Goal: Information Seeking & Learning: Learn about a topic

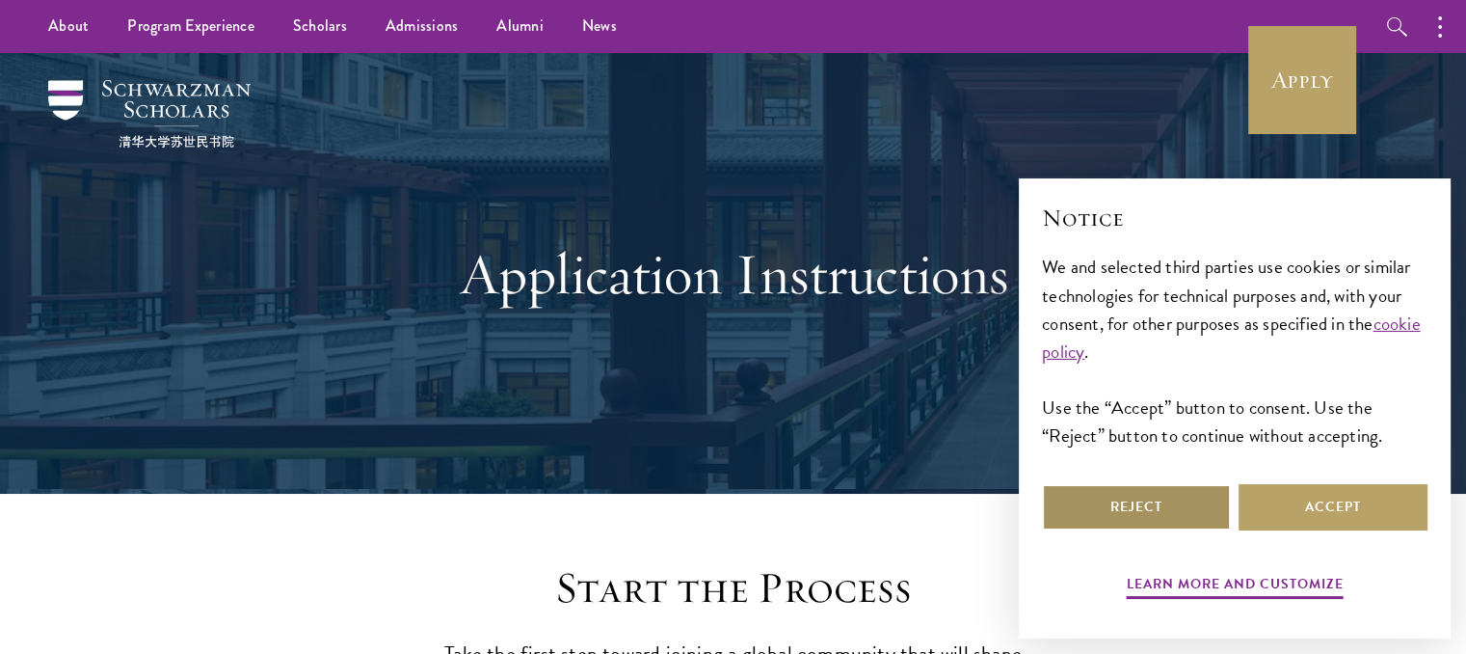
click at [1098, 521] on button "Reject" at bounding box center [1136, 507] width 189 height 46
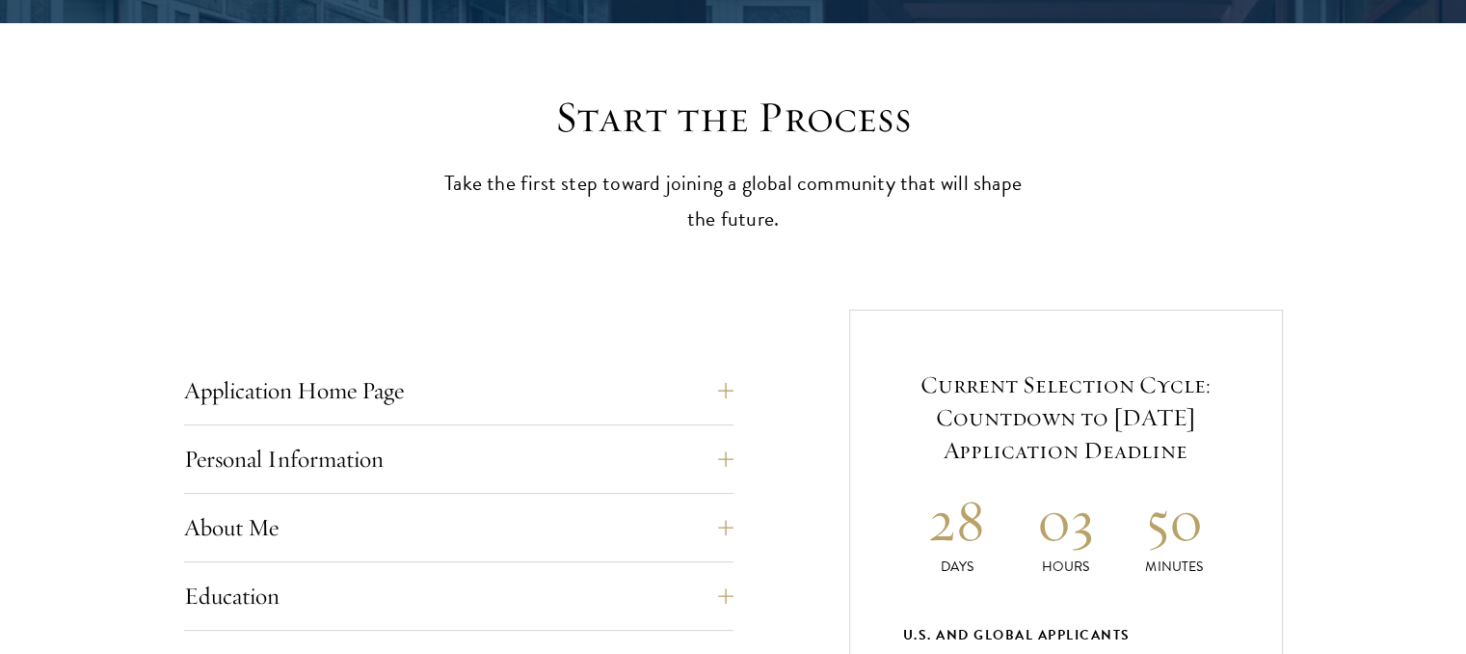
scroll to position [472, 0]
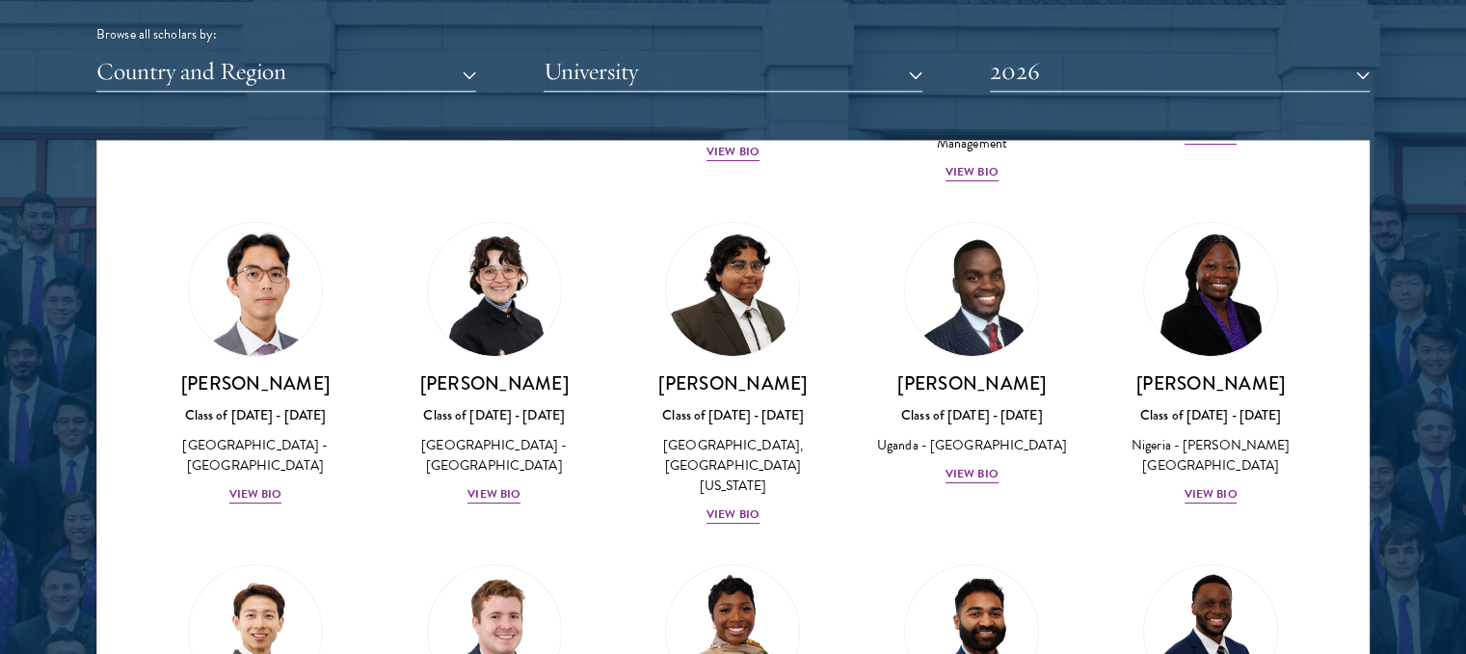
scroll to position [384, 0]
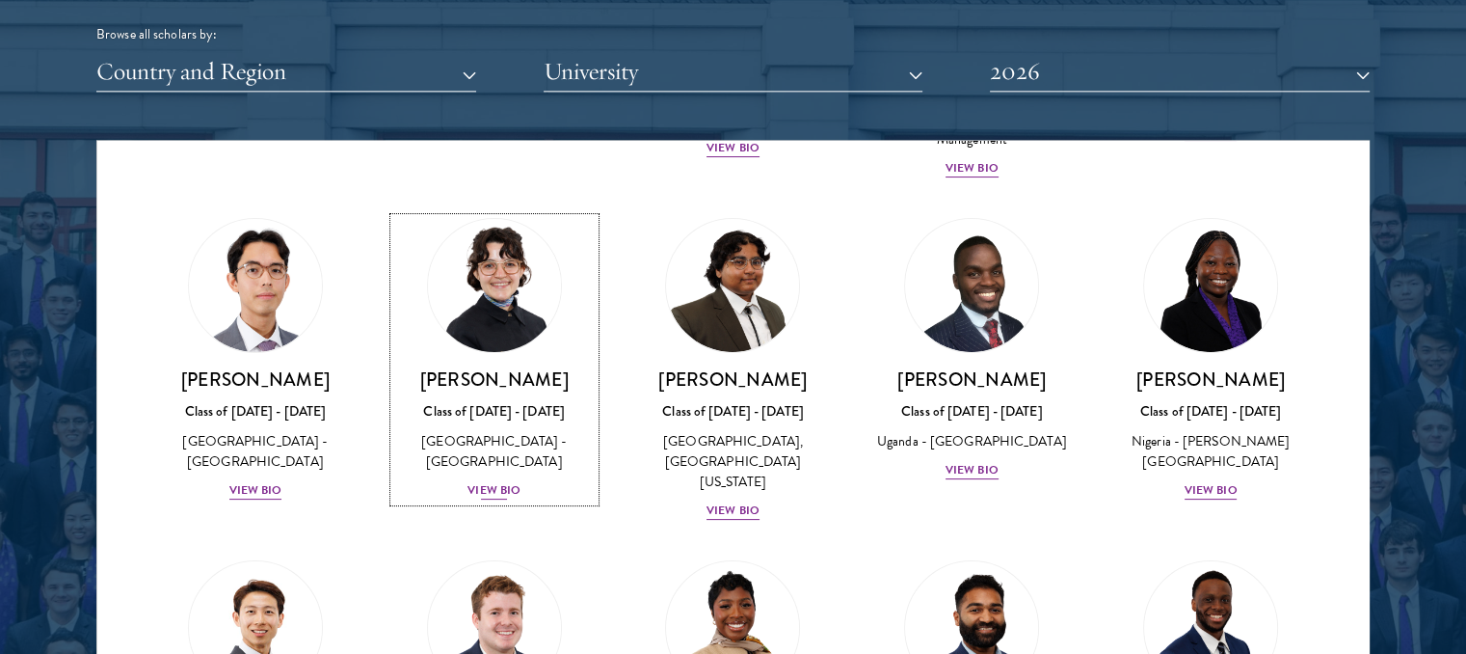
click at [498, 481] on div "View Bio" at bounding box center [494, 490] width 53 height 18
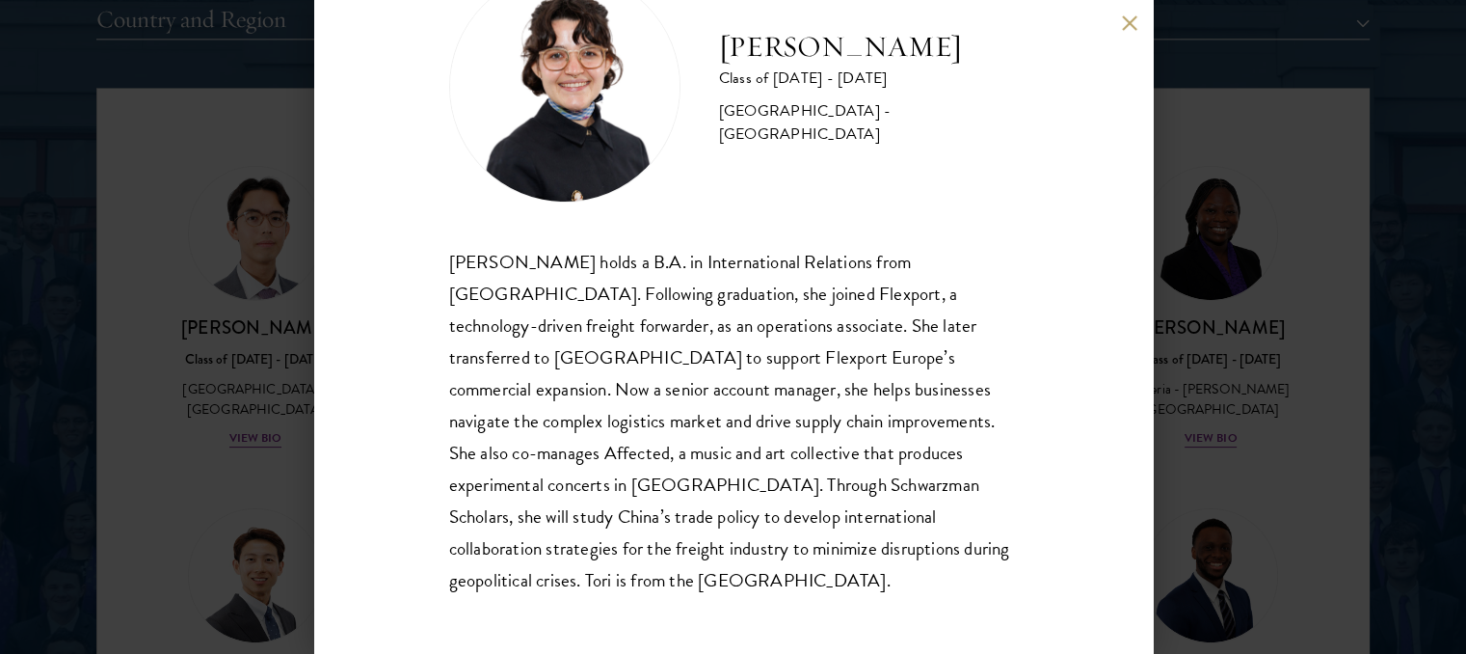
scroll to position [2474, 0]
click at [1124, 27] on button at bounding box center [1130, 22] width 16 height 16
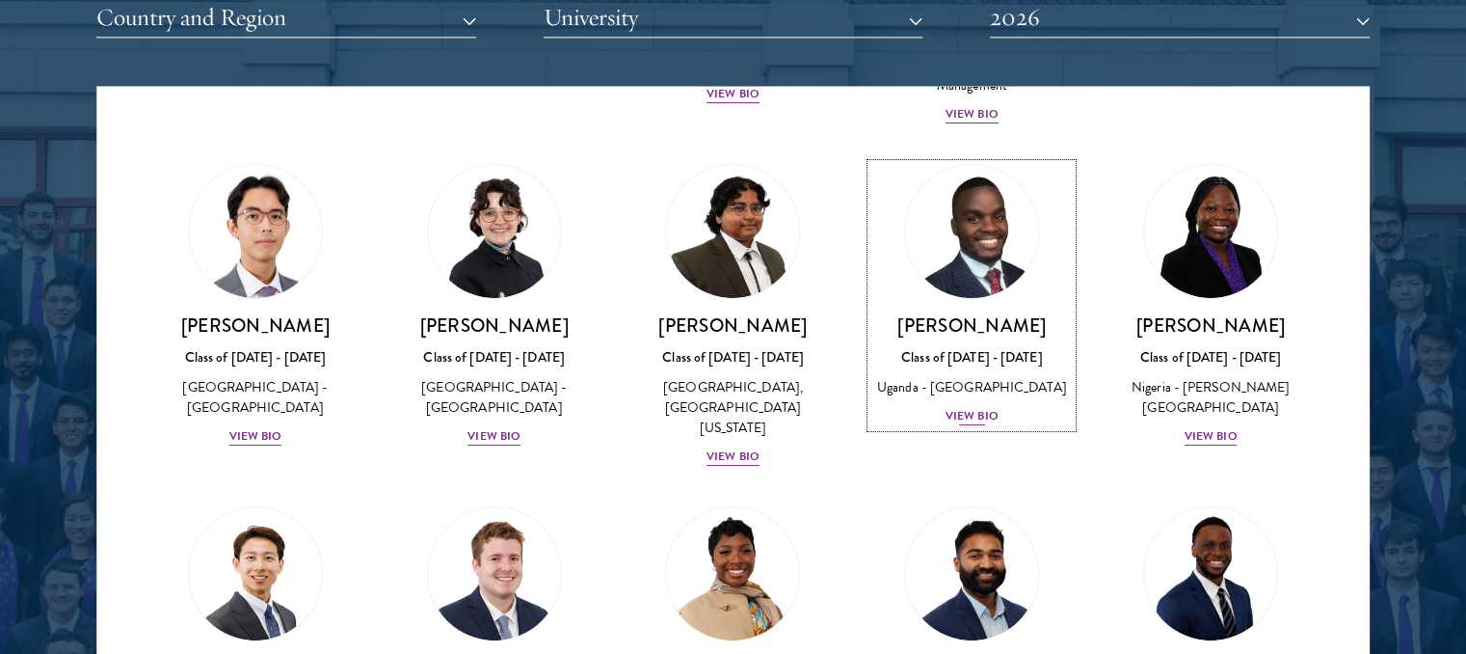
click at [970, 410] on div "View Bio" at bounding box center [972, 416] width 53 height 18
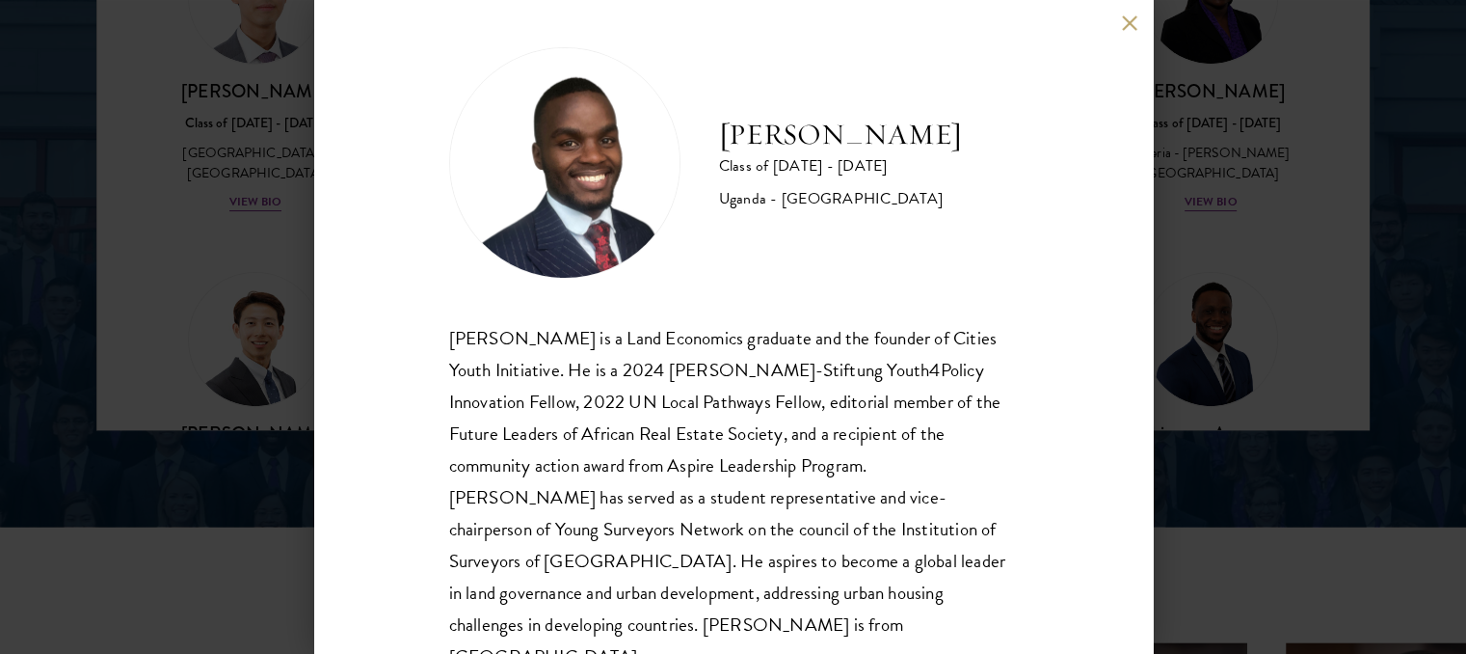
scroll to position [10, 0]
click at [1127, 23] on button at bounding box center [1130, 22] width 16 height 16
